Goal: Information Seeking & Learning: Learn about a topic

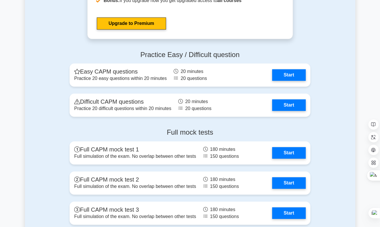
scroll to position [1450, 0]
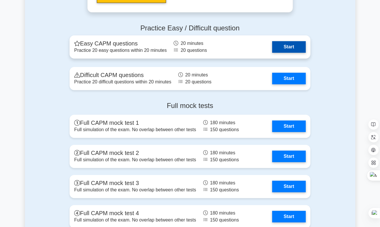
click at [279, 48] on link "Start" at bounding box center [289, 47] width 34 height 12
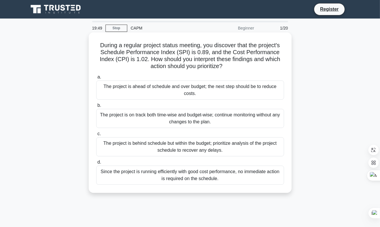
click at [161, 90] on div "The project is ahead of schedule and over budget; the next step should be to re…" at bounding box center [190, 90] width 188 height 19
click at [96, 79] on input "a. The project is ahead of schedule and over budget; the next step should be to…" at bounding box center [96, 77] width 0 height 4
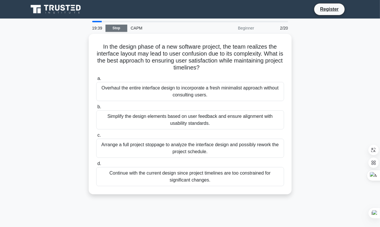
click at [122, 29] on link "Stop" at bounding box center [117, 28] width 22 height 7
